Goal: Task Accomplishment & Management: Manage account settings

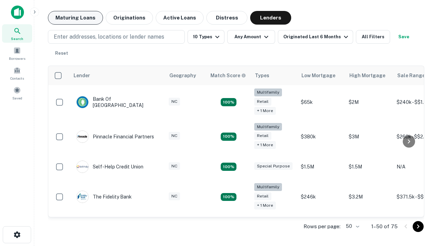
click at [75, 18] on button "Maturing Loans" at bounding box center [75, 18] width 55 height 14
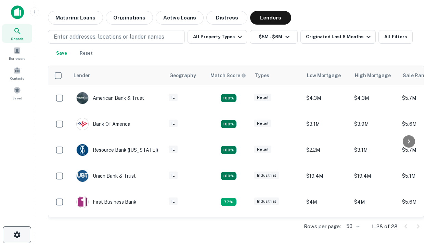
click at [17, 235] on icon "button" at bounding box center [17, 235] width 8 height 8
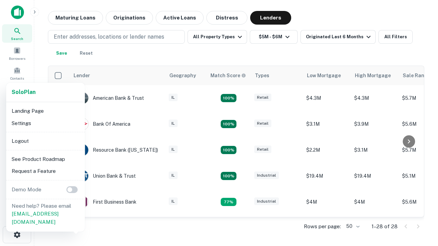
click at [45, 141] on li "Logout" at bounding box center [45, 141] width 73 height 12
